Goal: Information Seeking & Learning: Learn about a topic

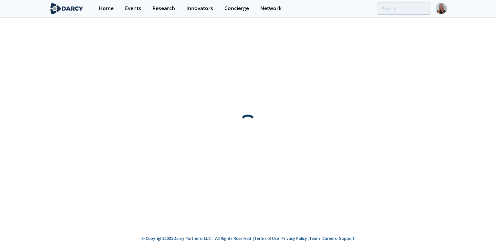
click at [371, 11] on div at bounding box center [361, 9] width 139 height 12
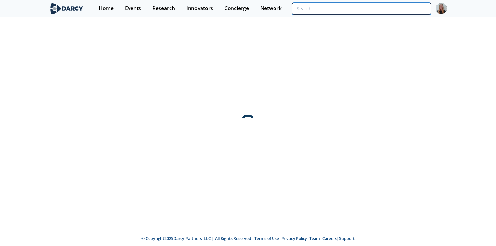
click at [396, 4] on input "search" at bounding box center [361, 9] width 139 height 12
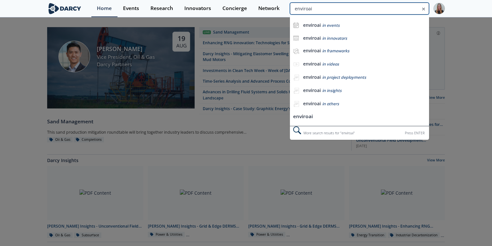
type input "enviroai"
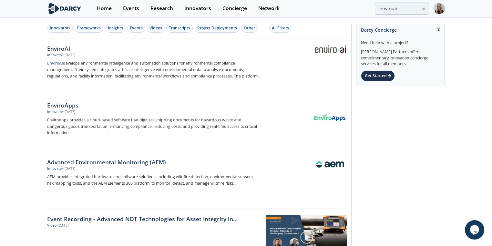
click at [64, 51] on div "EnviroAI" at bounding box center [154, 48] width 214 height 8
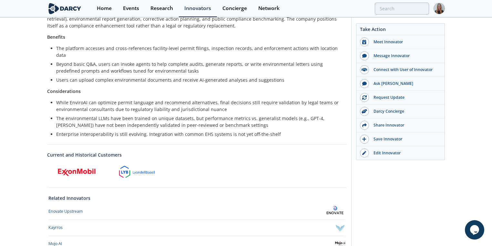
scroll to position [258, 0]
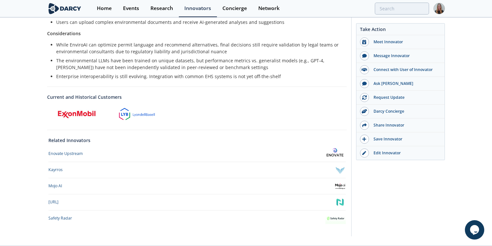
drag, startPoint x: 482, startPoint y: 142, endPoint x: 483, endPoint y: 60, distance: 82.4
click at [483, 60] on div "EnviroAI EnviroAI provides an AI‑powered assistant that helps with permitting, …" at bounding box center [246, 3] width 492 height 486
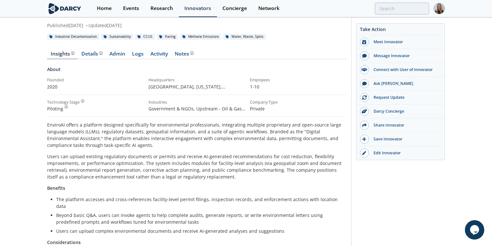
scroll to position [42, 0]
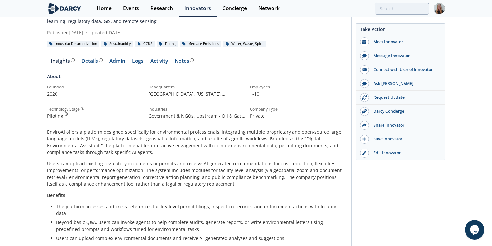
click at [84, 61] on div "Details" at bounding box center [91, 60] width 21 height 5
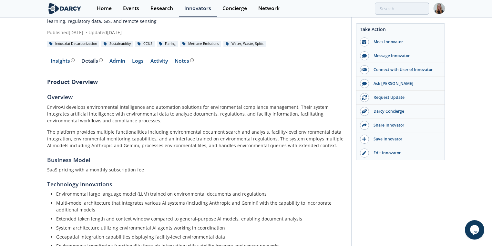
click at [116, 61] on link "Admin" at bounding box center [117, 62] width 23 height 8
click at [53, 59] on div "Insights The [PERSON_NAME] Research team’s summarized opinion of the innovator,…" at bounding box center [63, 60] width 24 height 5
click at [62, 63] on div "Insights The [PERSON_NAME] Research team’s summarized opinion of the innovator,…" at bounding box center [63, 60] width 24 height 5
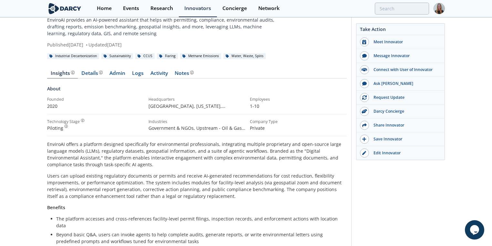
scroll to position [22, 0]
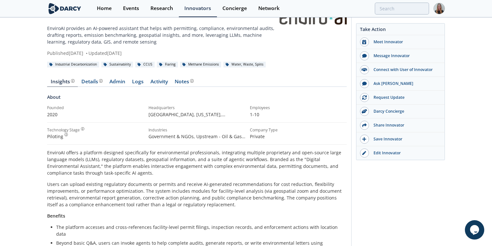
click at [489, 34] on div "EnviroAI EnviroAI provides an AI‑powered assistant that helps with permitting, …" at bounding box center [246, 239] width 492 height 486
click at [492, 14] on html "Home Events Research Innovators Concierge Network [GEOGRAPHIC_DATA]" at bounding box center [246, 101] width 492 height 246
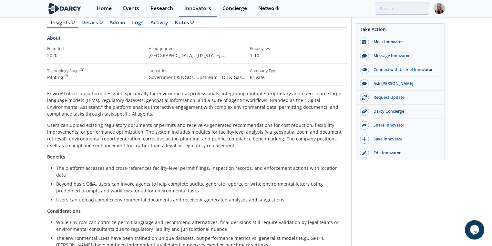
scroll to position [0, 0]
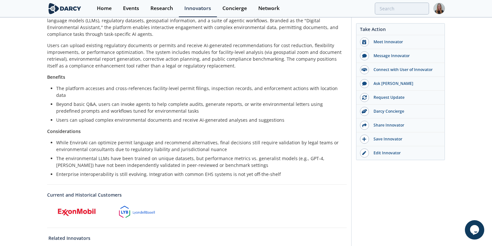
scroll to position [162, 0]
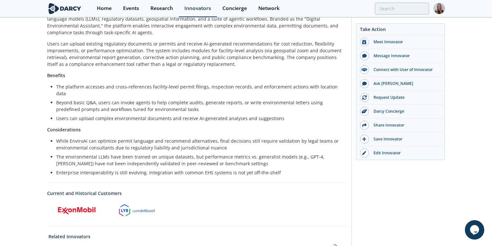
click at [488, 125] on div "EnviroAI EnviroAI provides an AI‑powered assistant that helps with permitting, …" at bounding box center [246, 99] width 492 height 486
drag, startPoint x: 488, startPoint y: 125, endPoint x: 485, endPoint y: 151, distance: 26.3
click at [485, 151] on div "EnviroAI EnviroAI provides an AI‑powered assistant that helps with permitting, …" at bounding box center [246, 99] width 492 height 486
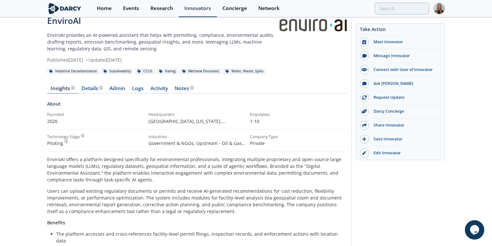
scroll to position [0, 0]
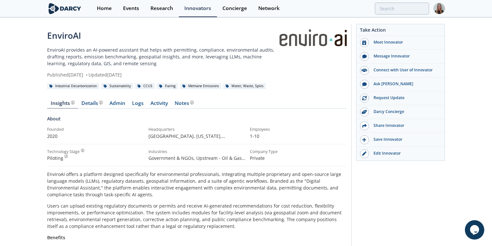
click at [202, 56] on p "EnviroAI provides an AI‑powered assistant that helps with permitting, complianc…" at bounding box center [162, 57] width 231 height 20
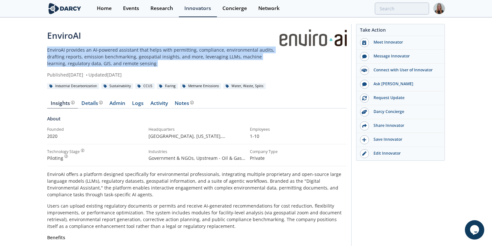
click at [202, 56] on p "EnviroAI provides an AI‑powered assistant that helps with permitting, complianc…" at bounding box center [162, 57] width 231 height 20
click at [214, 49] on p "EnviroAI provides an AI‑powered assistant that helps with permitting, complianc…" at bounding box center [162, 57] width 231 height 20
